Goal: Use online tool/utility

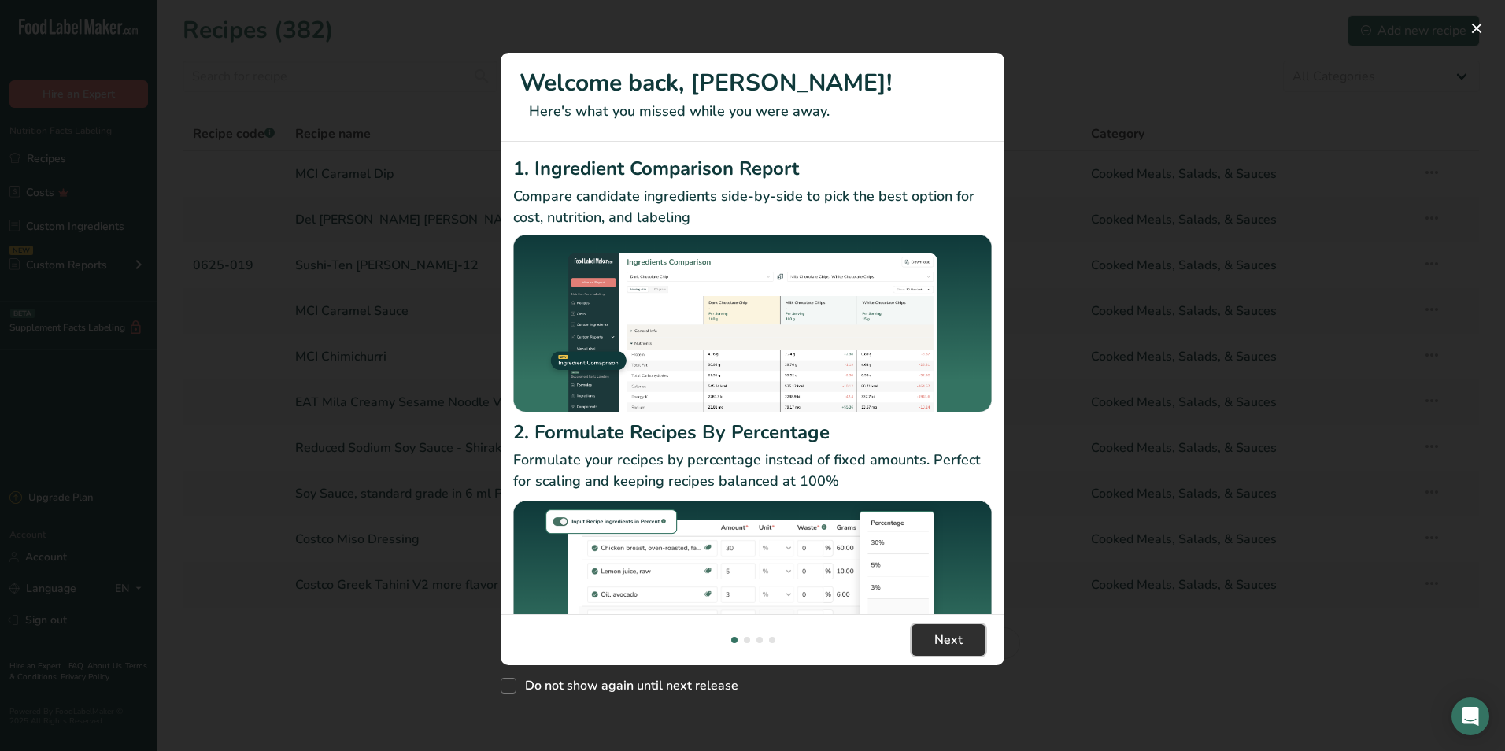
click at [959, 644] on span "Next" at bounding box center [949, 640] width 28 height 19
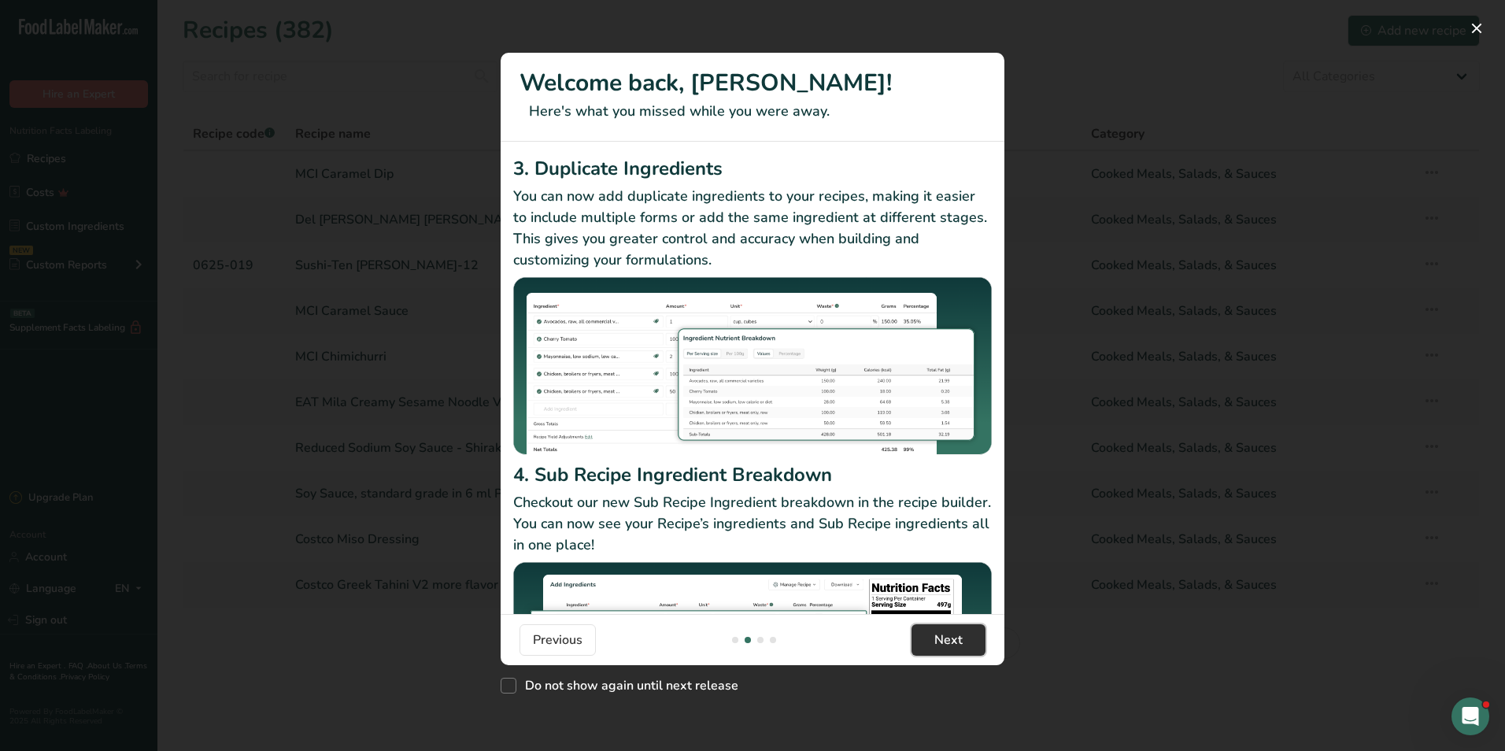
click at [959, 644] on span "Next" at bounding box center [949, 640] width 28 height 19
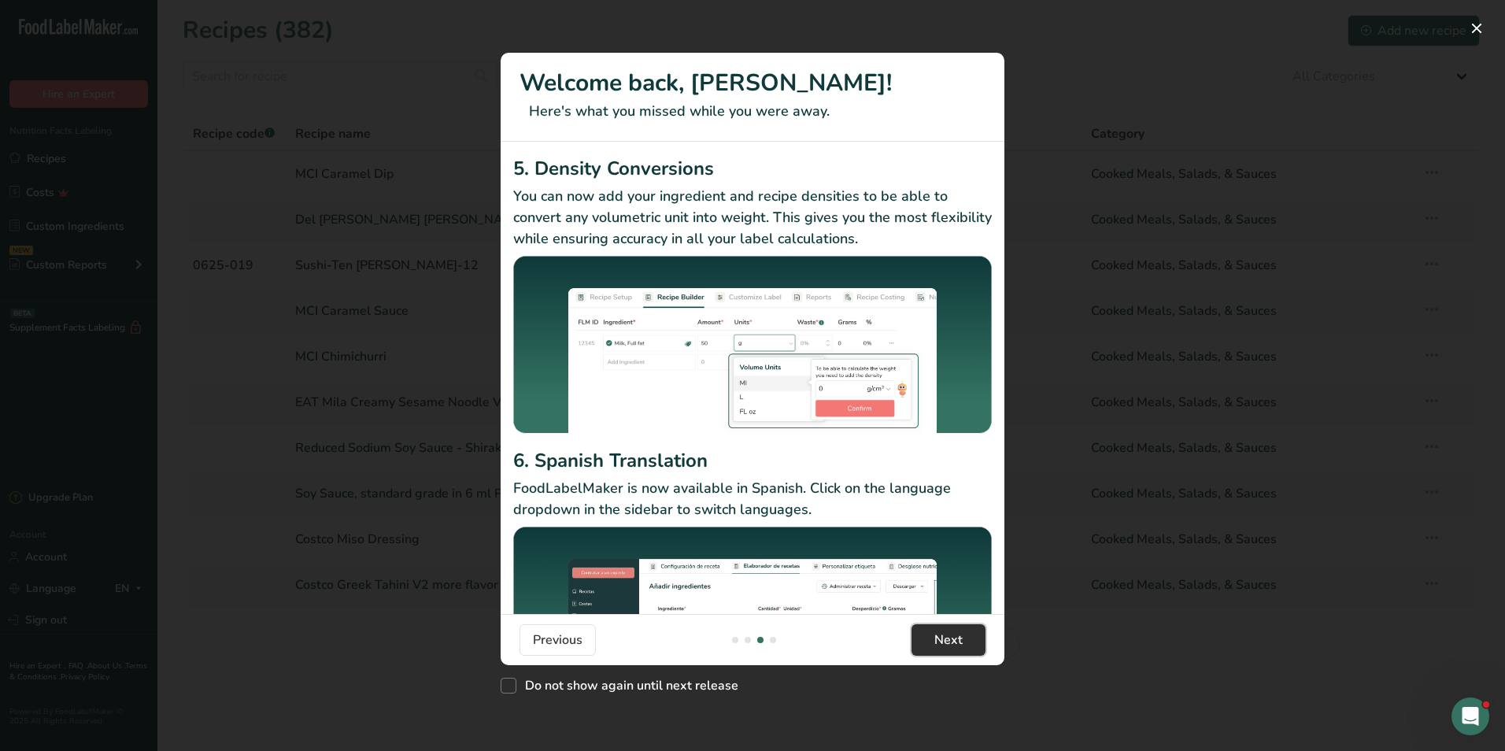
click at [959, 644] on span "Next" at bounding box center [949, 640] width 28 height 19
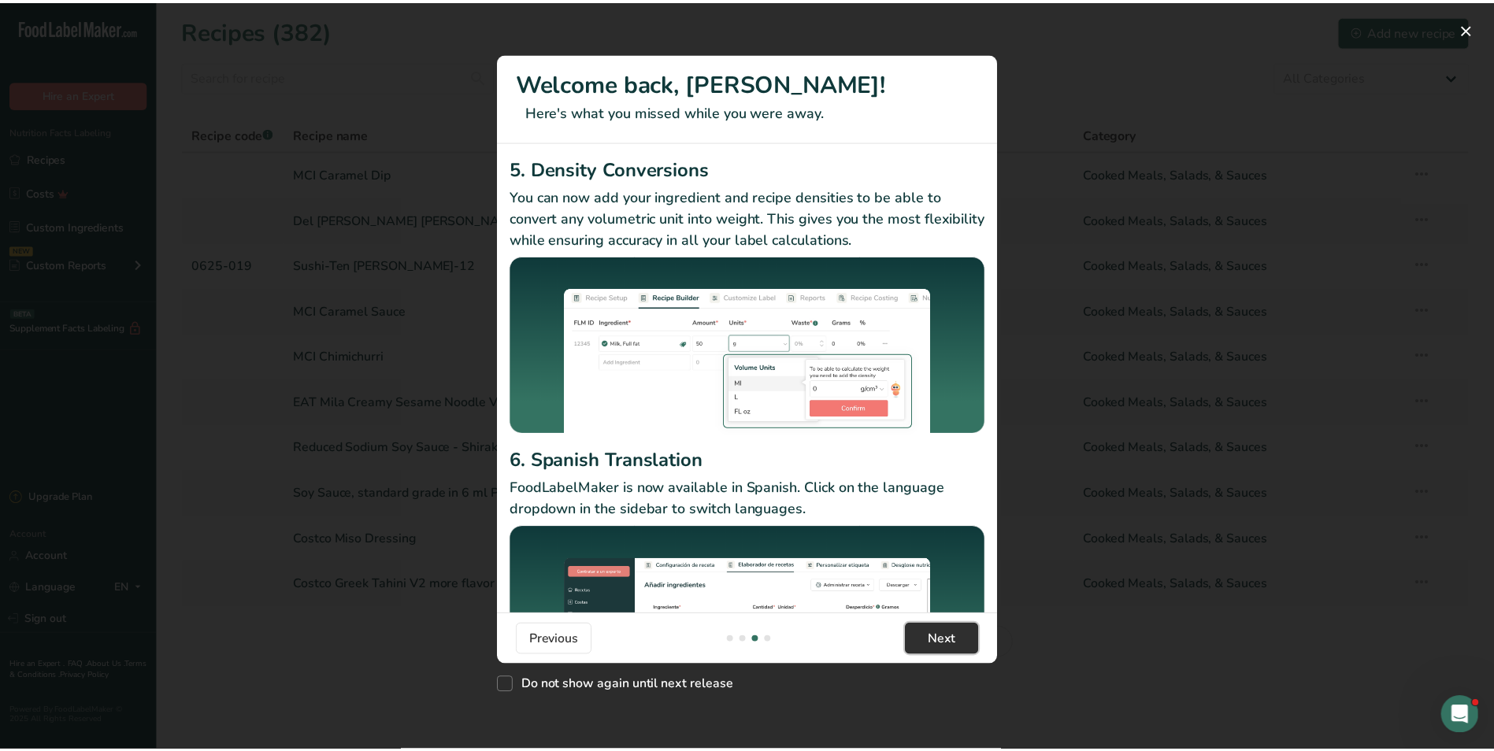
scroll to position [0, 1512]
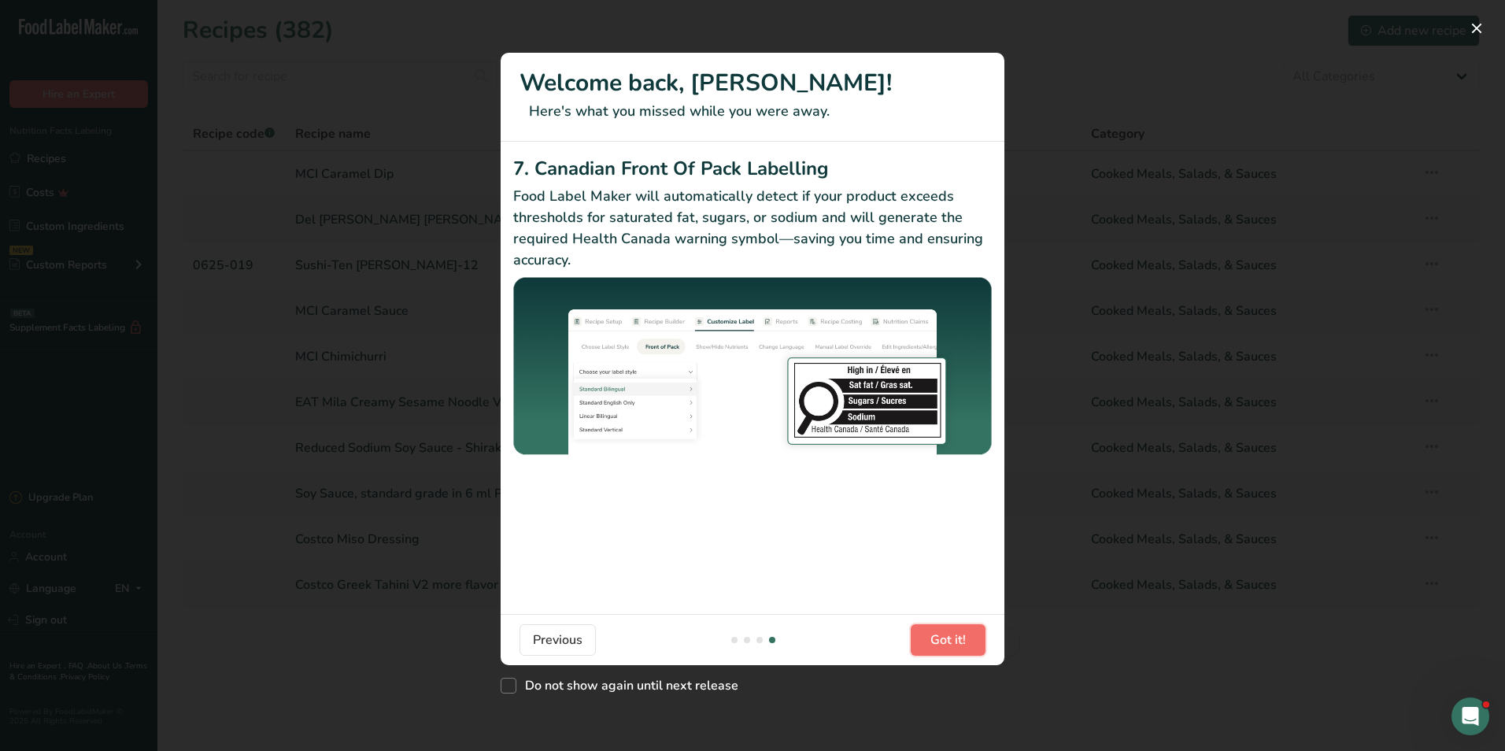
click at [959, 644] on span "Got it!" at bounding box center [948, 640] width 35 height 19
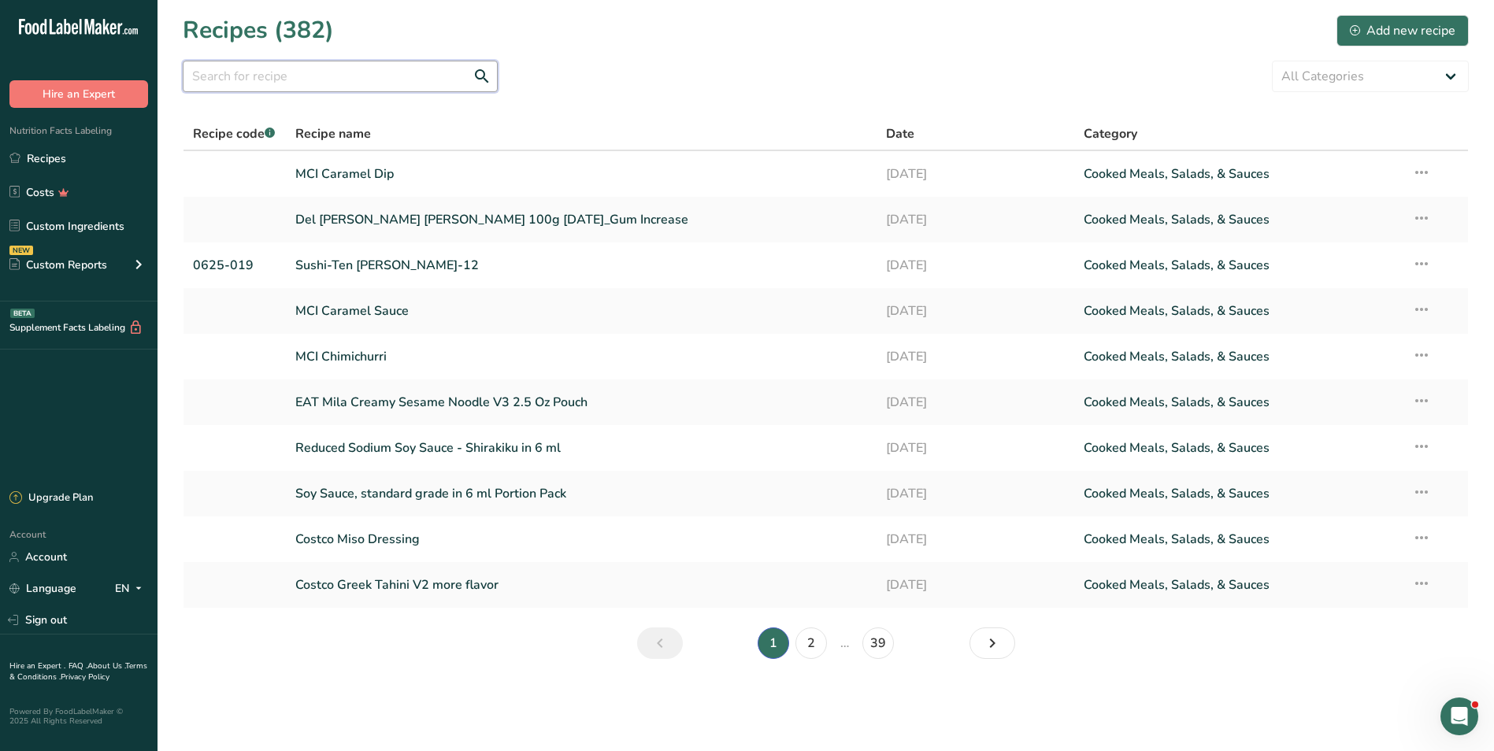
drag, startPoint x: 276, startPoint y: 76, endPoint x: 259, endPoint y: 109, distance: 37.3
click at [276, 76] on input "text" at bounding box center [340, 76] width 315 height 31
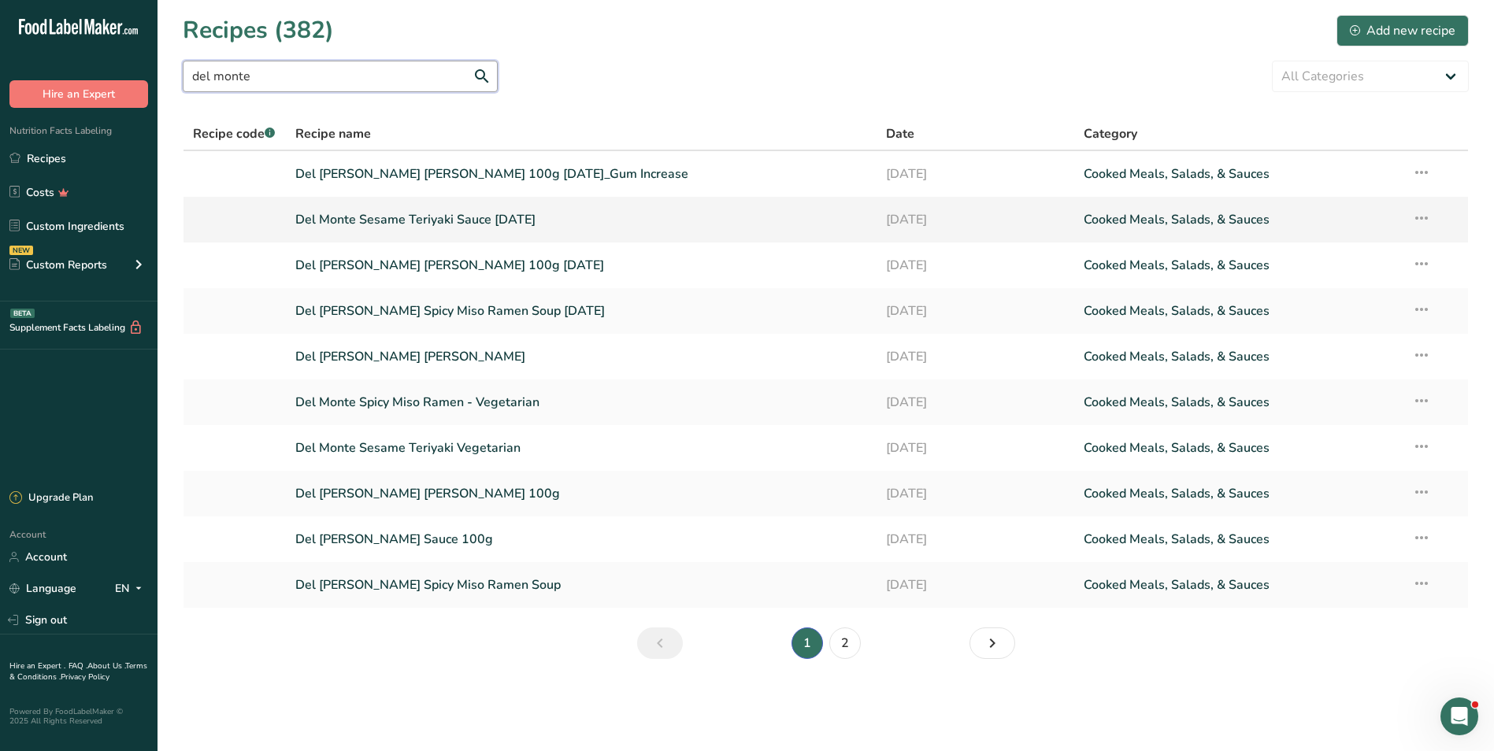
type input "del monte"
click at [512, 222] on link "Del Monte Sesame Teriyaki Sauce [DATE]" at bounding box center [581, 219] width 572 height 33
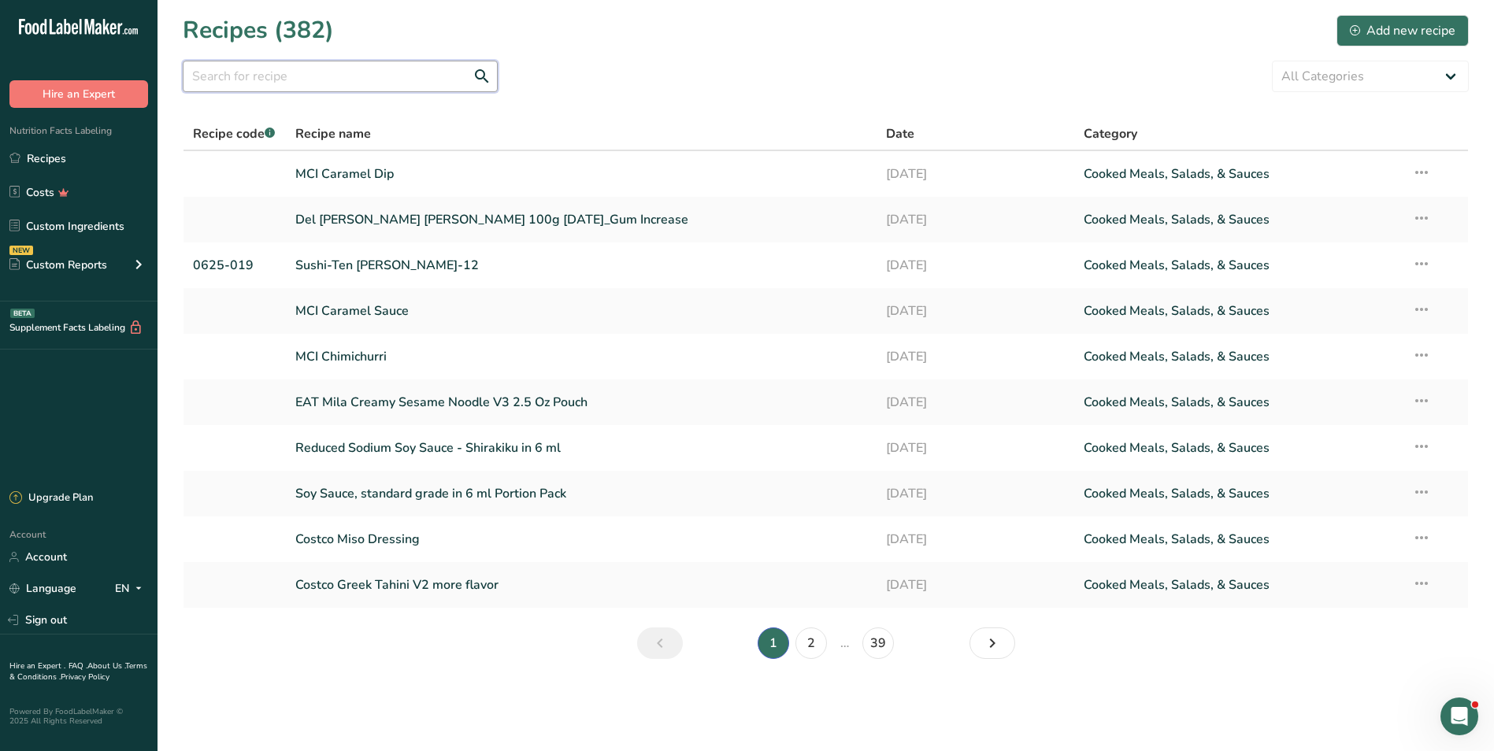
click at [306, 81] on input "text" at bounding box center [340, 76] width 315 height 31
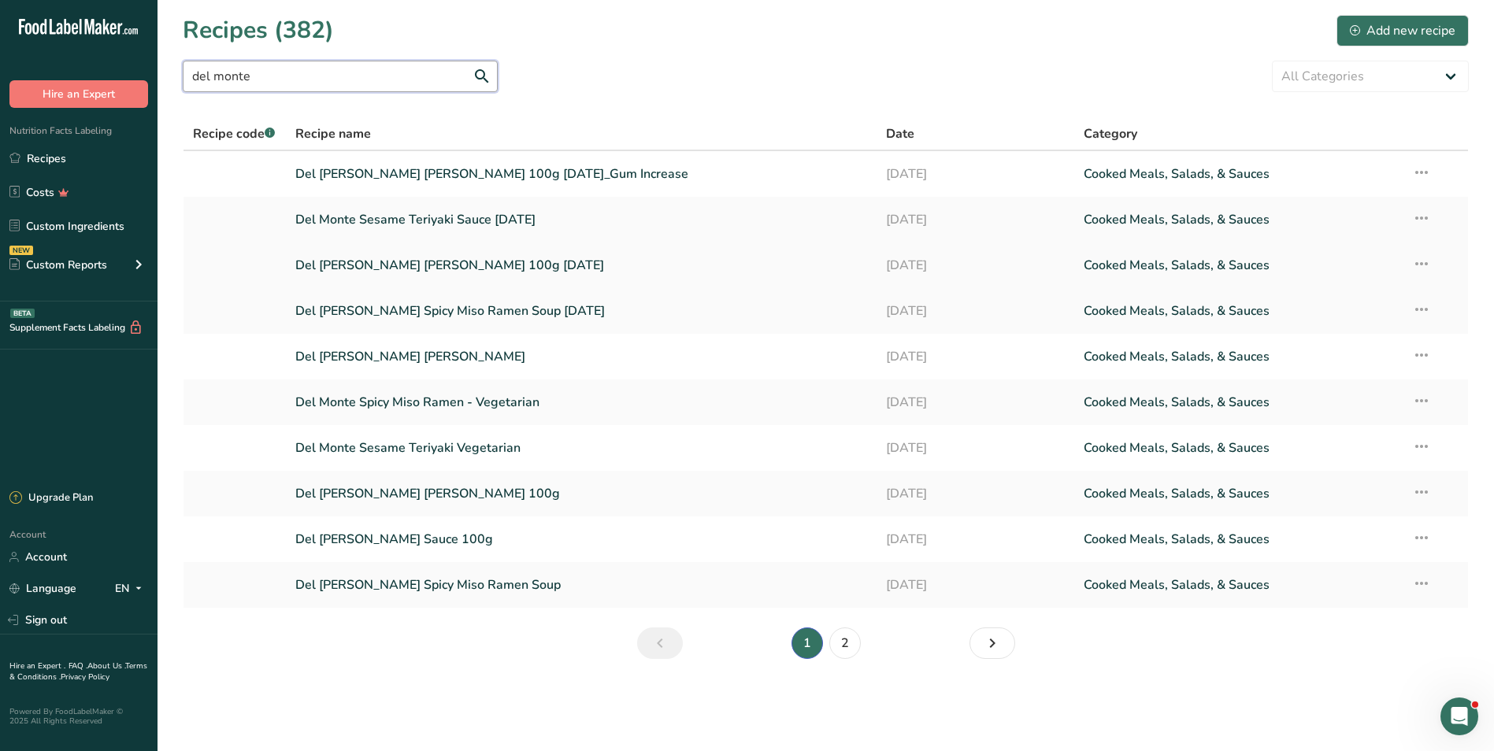
type input "del monte"
click at [496, 266] on link "Del [PERSON_NAME] [PERSON_NAME] 100g [DATE]" at bounding box center [581, 265] width 572 height 33
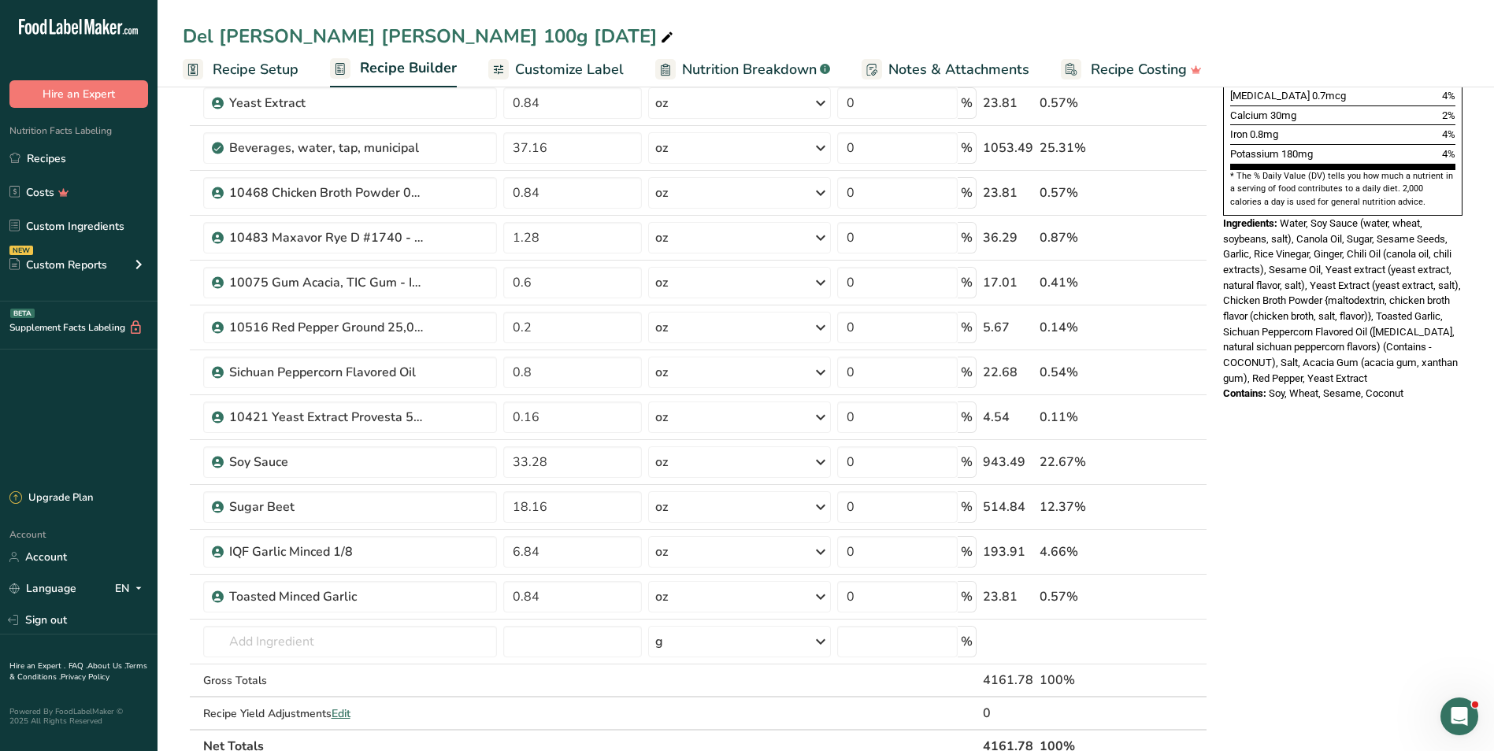
scroll to position [472, 0]
